Goal: Transaction & Acquisition: Book appointment/travel/reservation

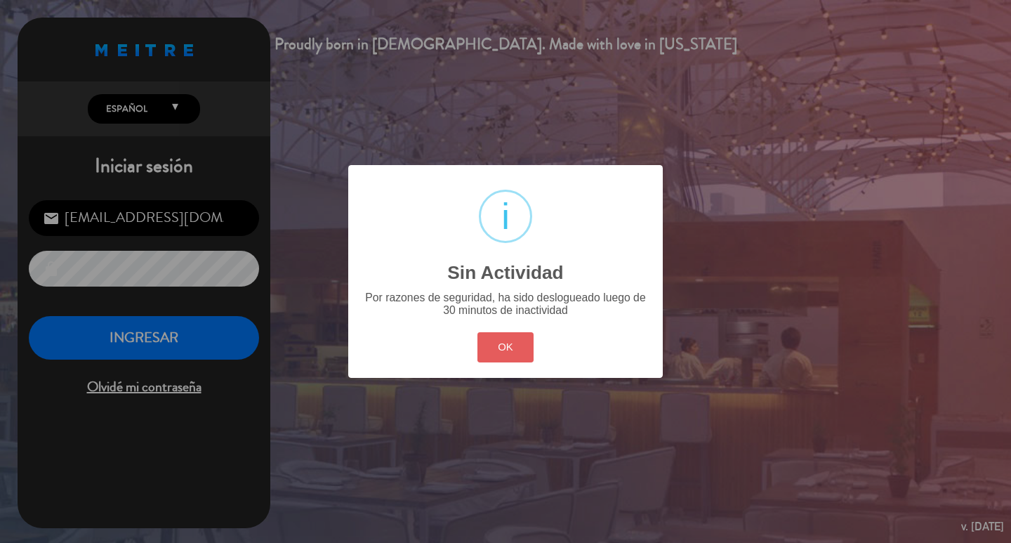
click at [490, 362] on button "OK" at bounding box center [505, 347] width 57 height 30
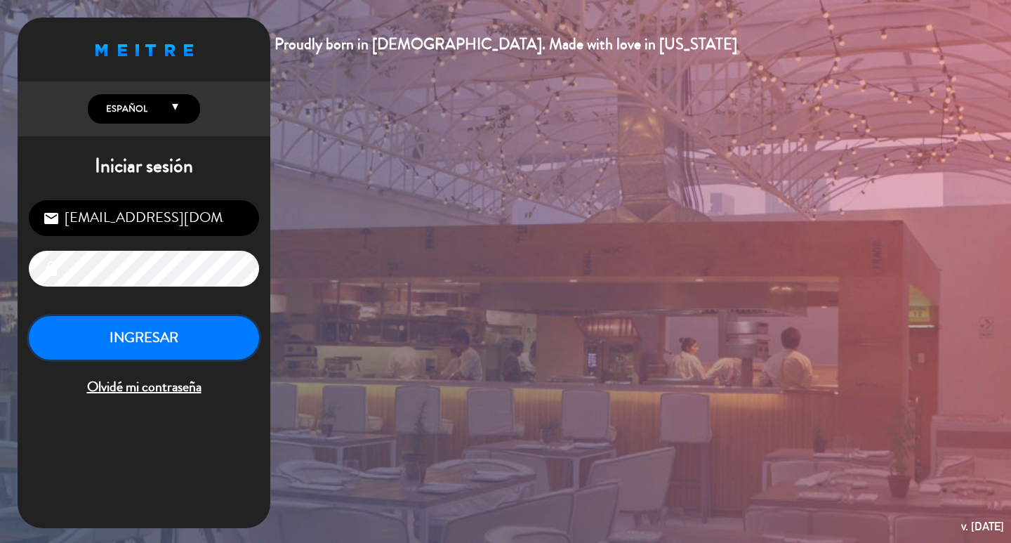
click at [240, 357] on button "INGRESAR" at bounding box center [144, 338] width 230 height 44
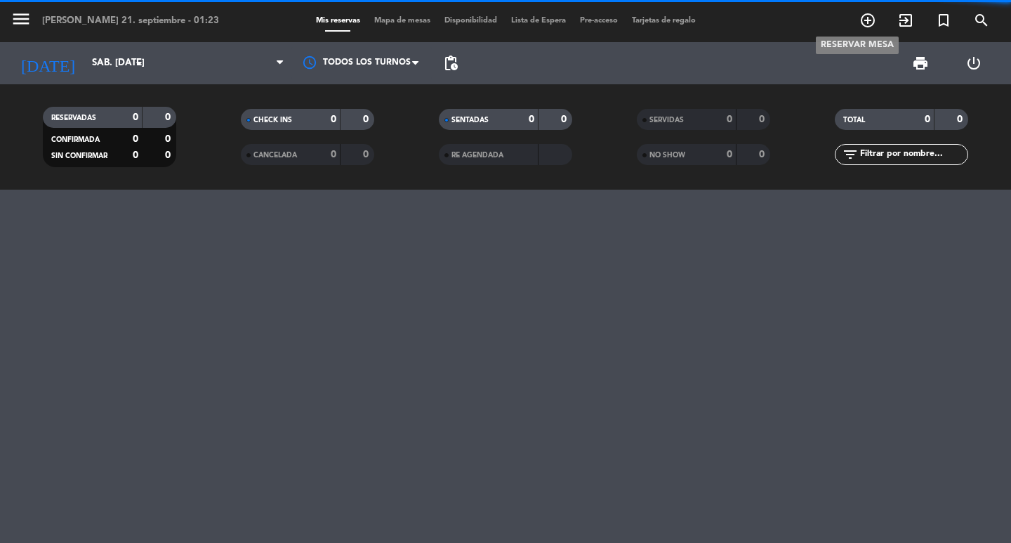
drag, startPoint x: 866, startPoint y: 16, endPoint x: 483, endPoint y: 145, distance: 404.4
click at [866, 17] on icon "add_circle_outline" at bounding box center [867, 20] width 17 height 17
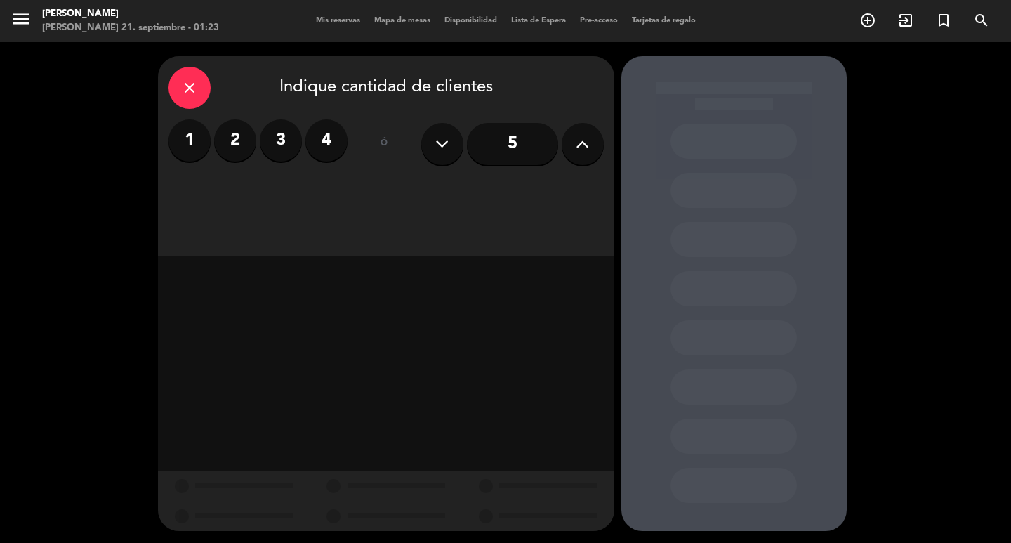
drag, startPoint x: 332, startPoint y: 151, endPoint x: 339, endPoint y: 198, distance: 47.6
click at [332, 150] on label "4" at bounding box center [326, 140] width 42 height 42
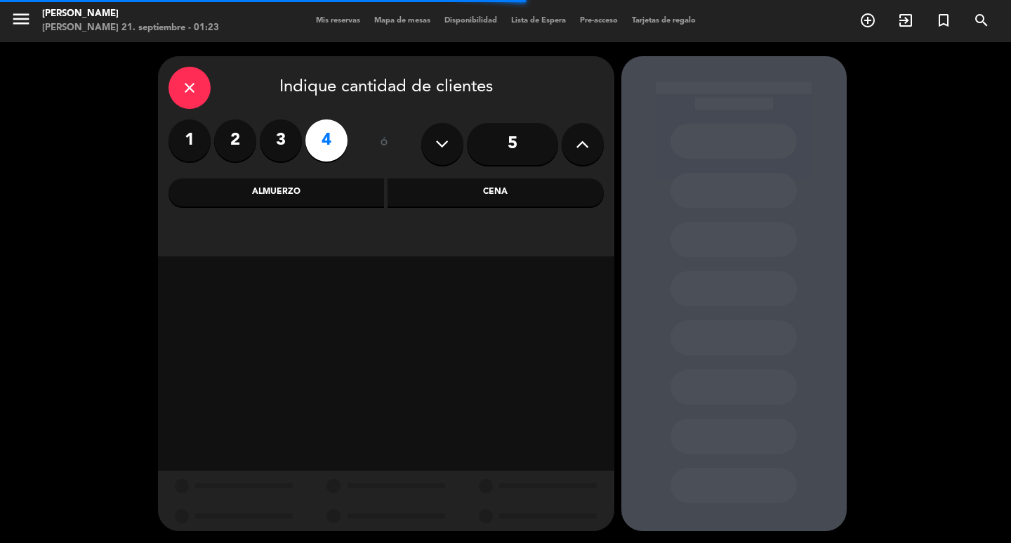
click at [318, 206] on div "Almuerzo" at bounding box center [276, 192] width 216 height 28
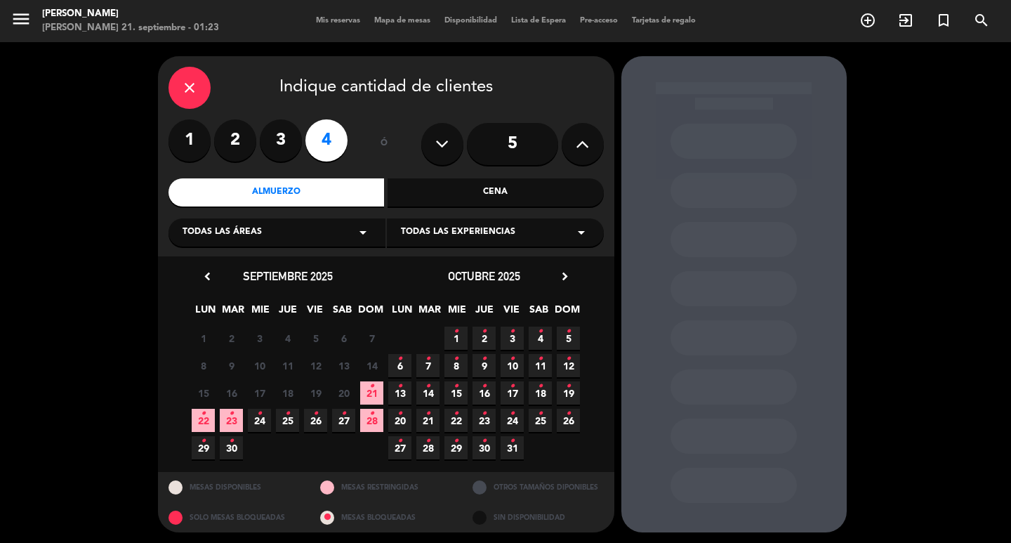
click at [452, 204] on div "Cena" at bounding box center [495, 192] width 216 height 28
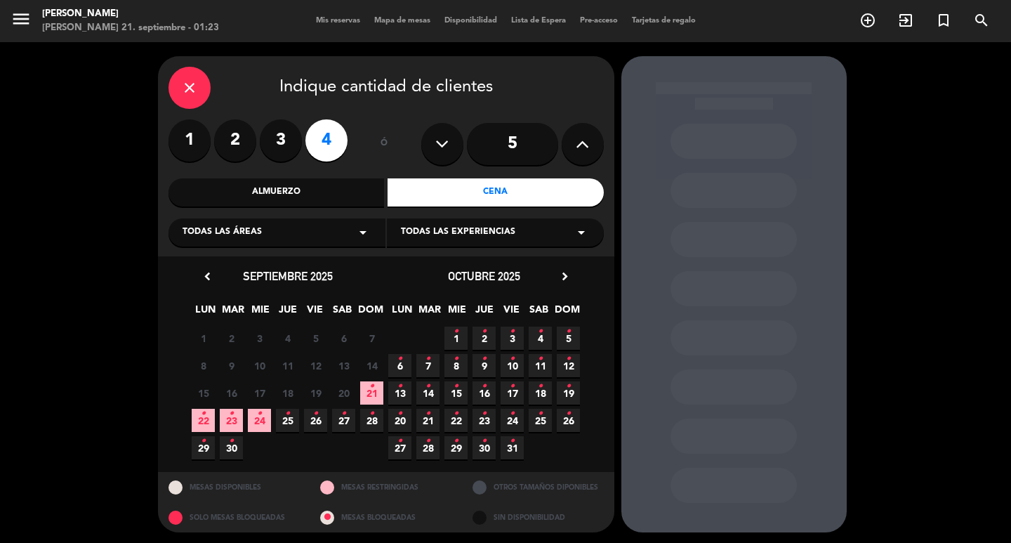
click at [380, 394] on span "21 •" at bounding box center [371, 392] width 23 height 23
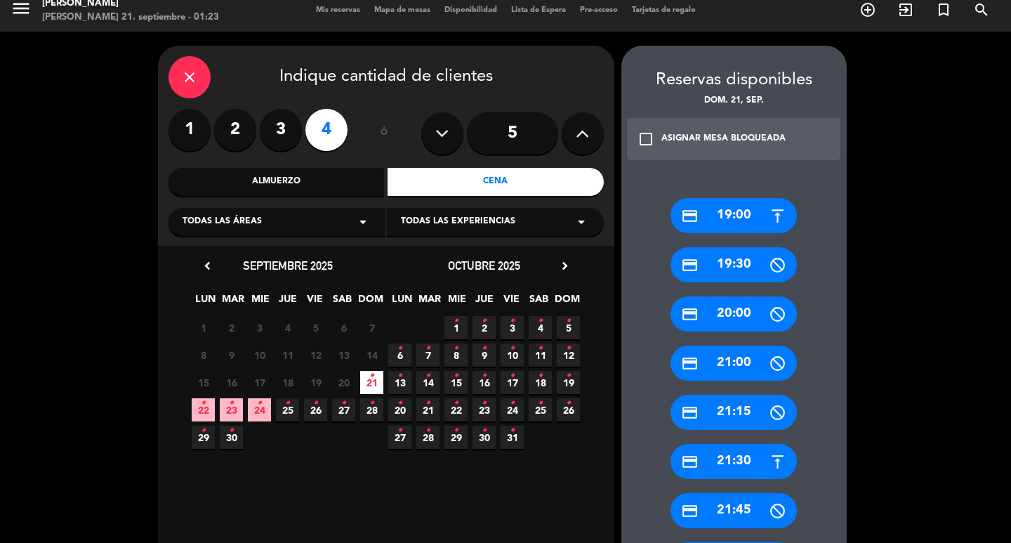
click at [540, 128] on input "5" at bounding box center [512, 133] width 91 height 42
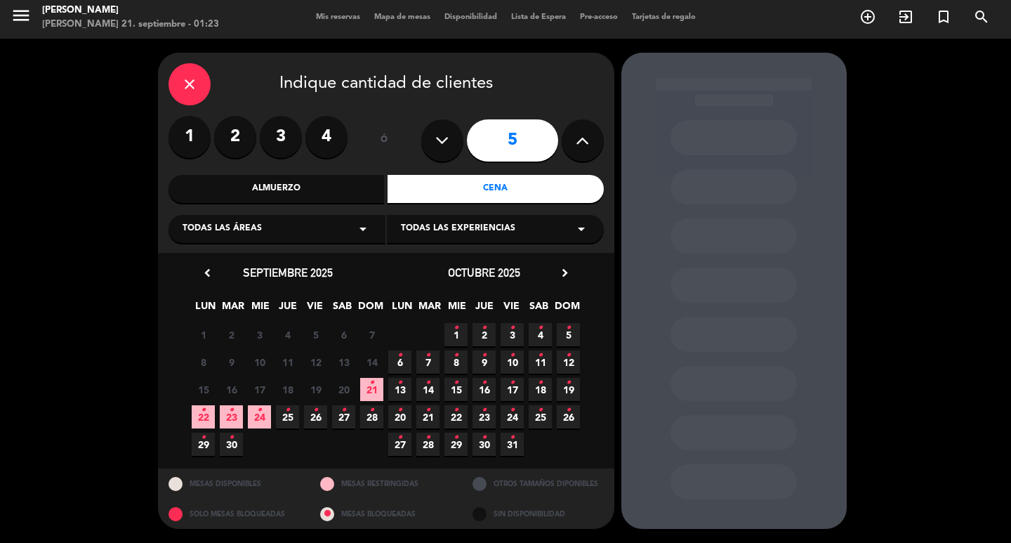
click at [367, 390] on span "21 •" at bounding box center [371, 389] width 23 height 23
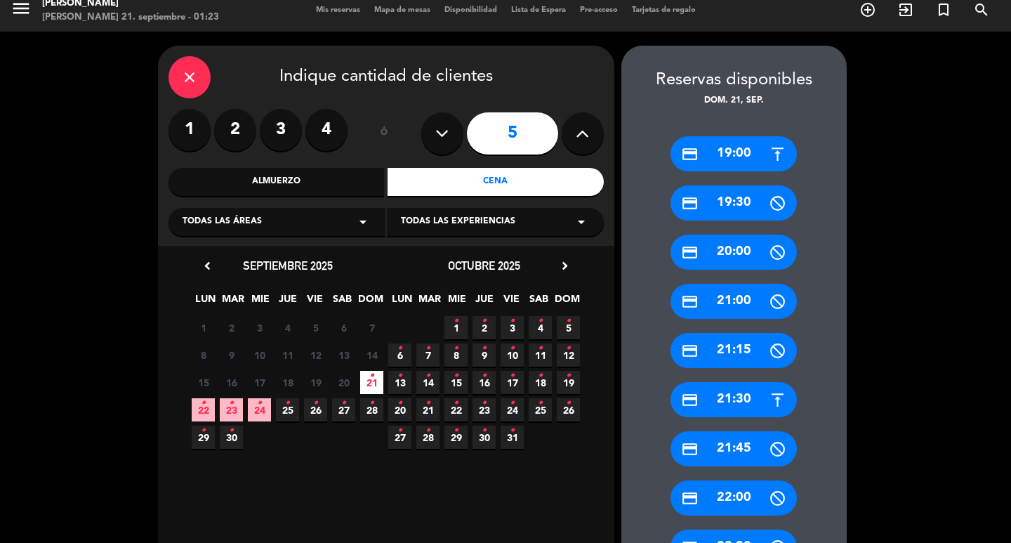
click at [723, 300] on div "credit_card 21:00" at bounding box center [733, 301] width 126 height 35
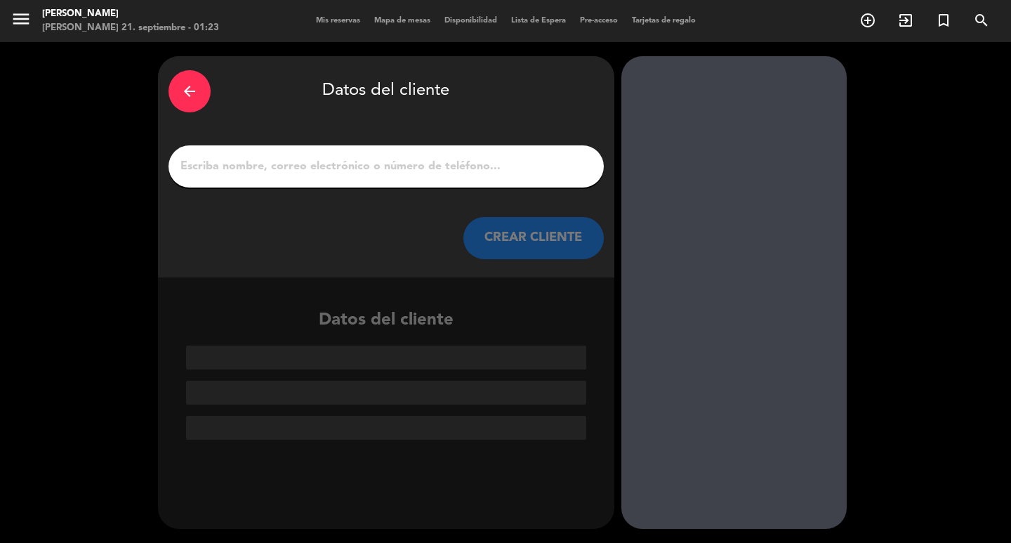
click at [496, 176] on input "1" at bounding box center [386, 167] width 414 height 20
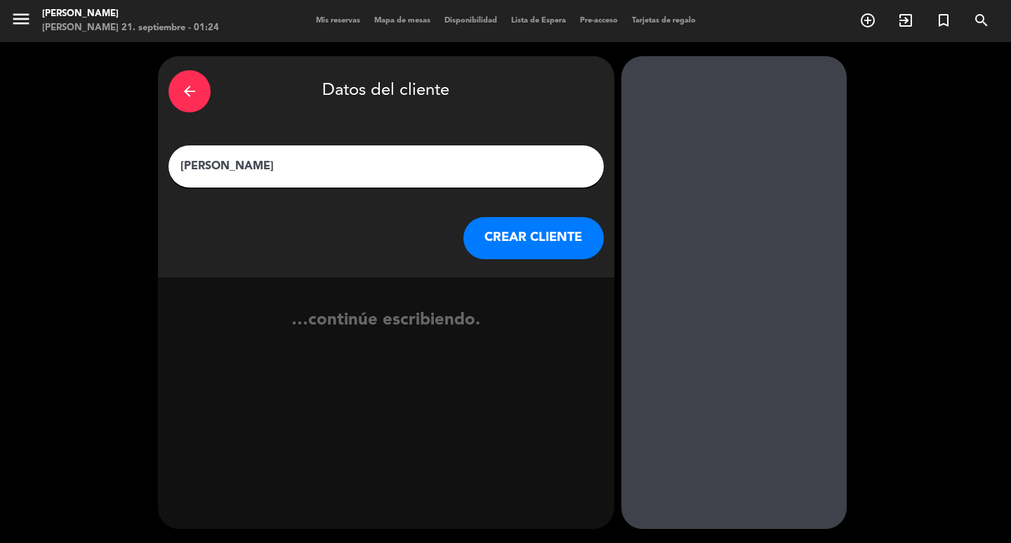
type input "[PERSON_NAME]"
click at [556, 251] on button "CREAR CLIENTE" at bounding box center [533, 238] width 140 height 42
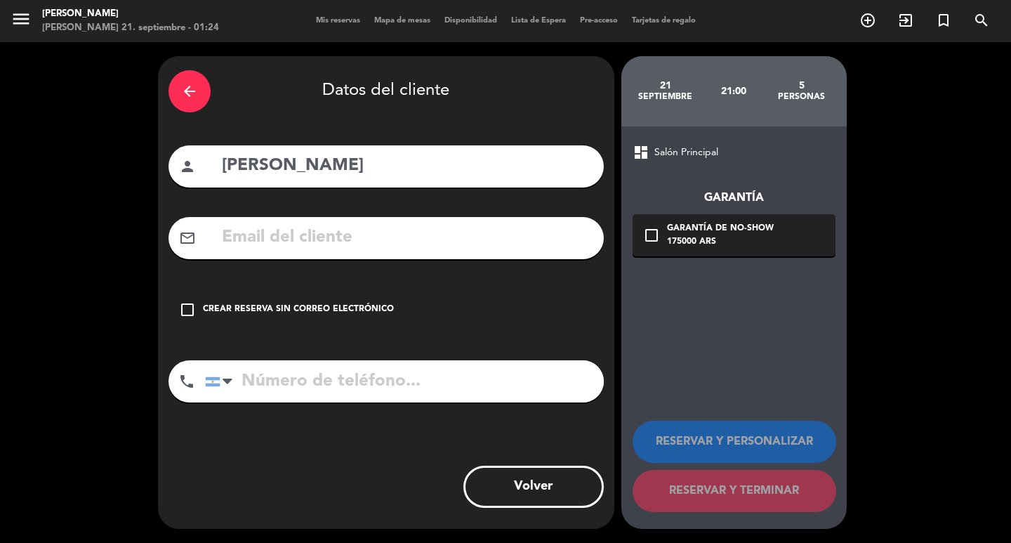
click at [392, 313] on div "check_box_outline_blank Crear reserva sin correo electrónico" at bounding box center [385, 310] width 435 height 42
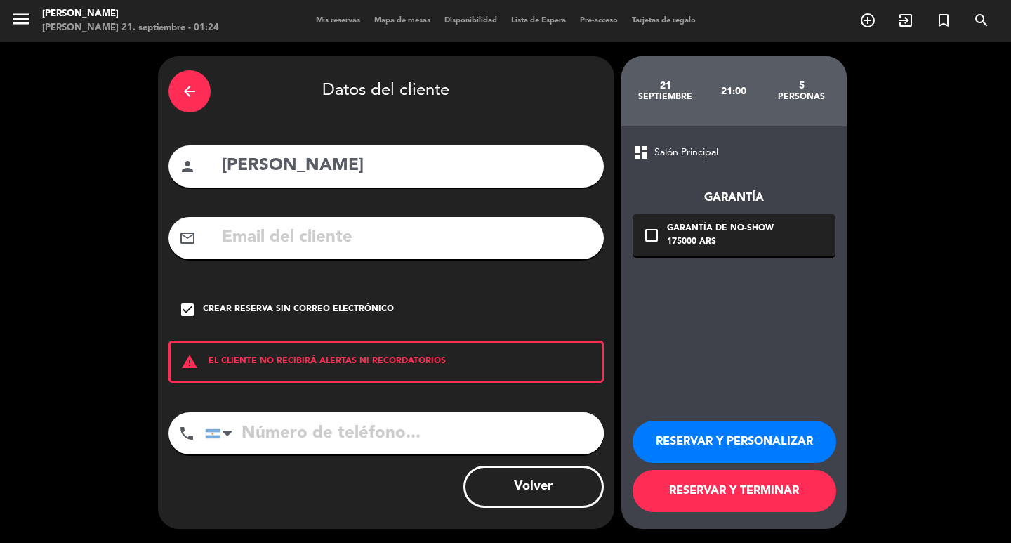
click at [743, 463] on button "RESERVAR Y PERSONALIZAR" at bounding box center [734, 441] width 204 height 42
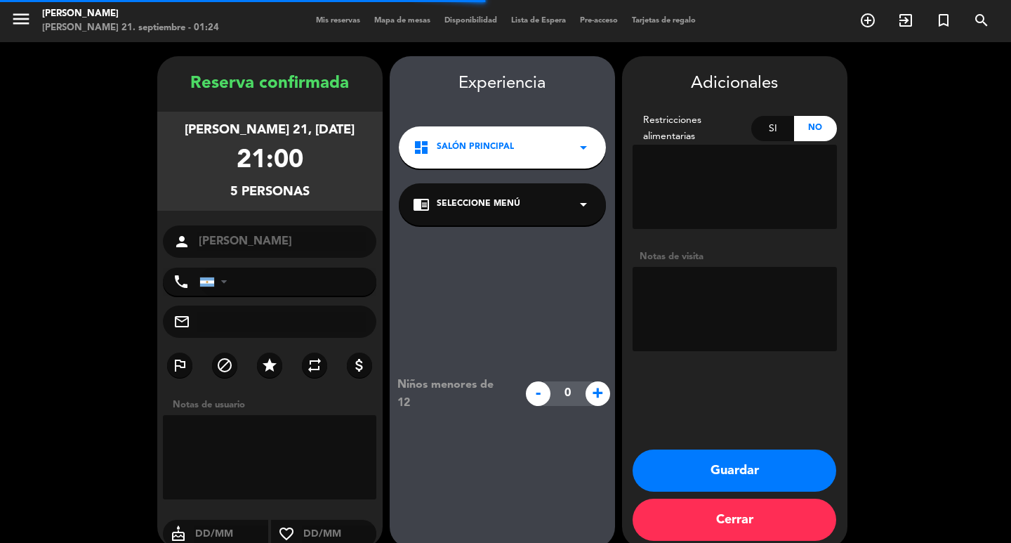
scroll to position [41, 0]
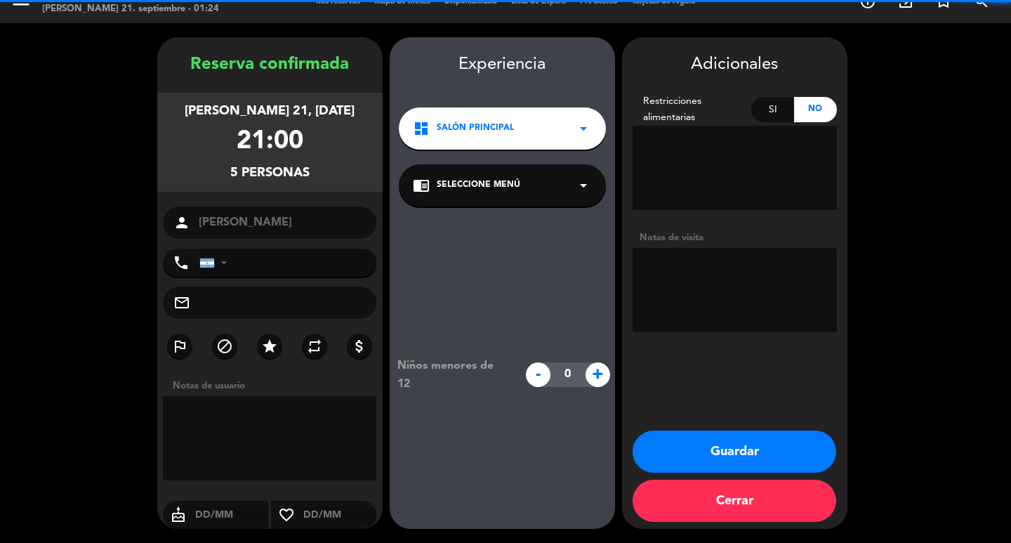
click at [710, 454] on button "Guardar" at bounding box center [734, 451] width 204 height 42
